Goal: Obtain resource: Obtain resource

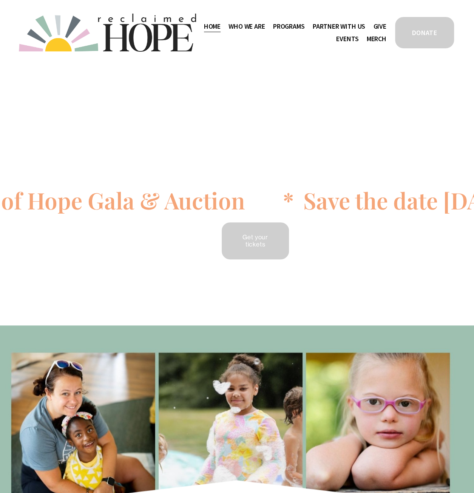
click at [0, 0] on span "Public Documents" at bounding box center [0, 0] width 0 height 0
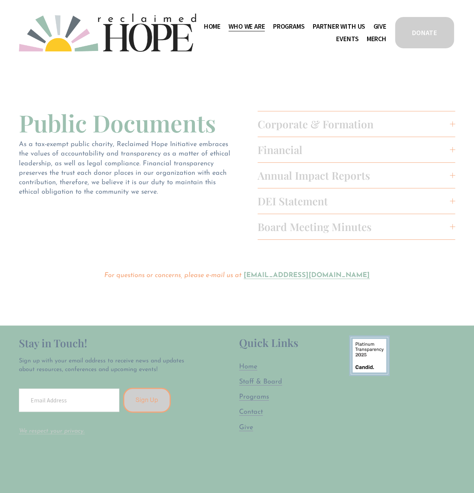
click at [326, 177] on span "Annual Impact Reports" at bounding box center [354, 175] width 192 height 14
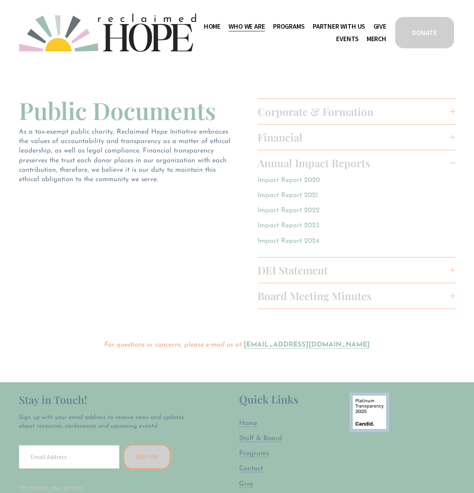
click at [303, 240] on link "Impact Report 2024" at bounding box center [289, 241] width 62 height 7
